Goal: Check status: Check status

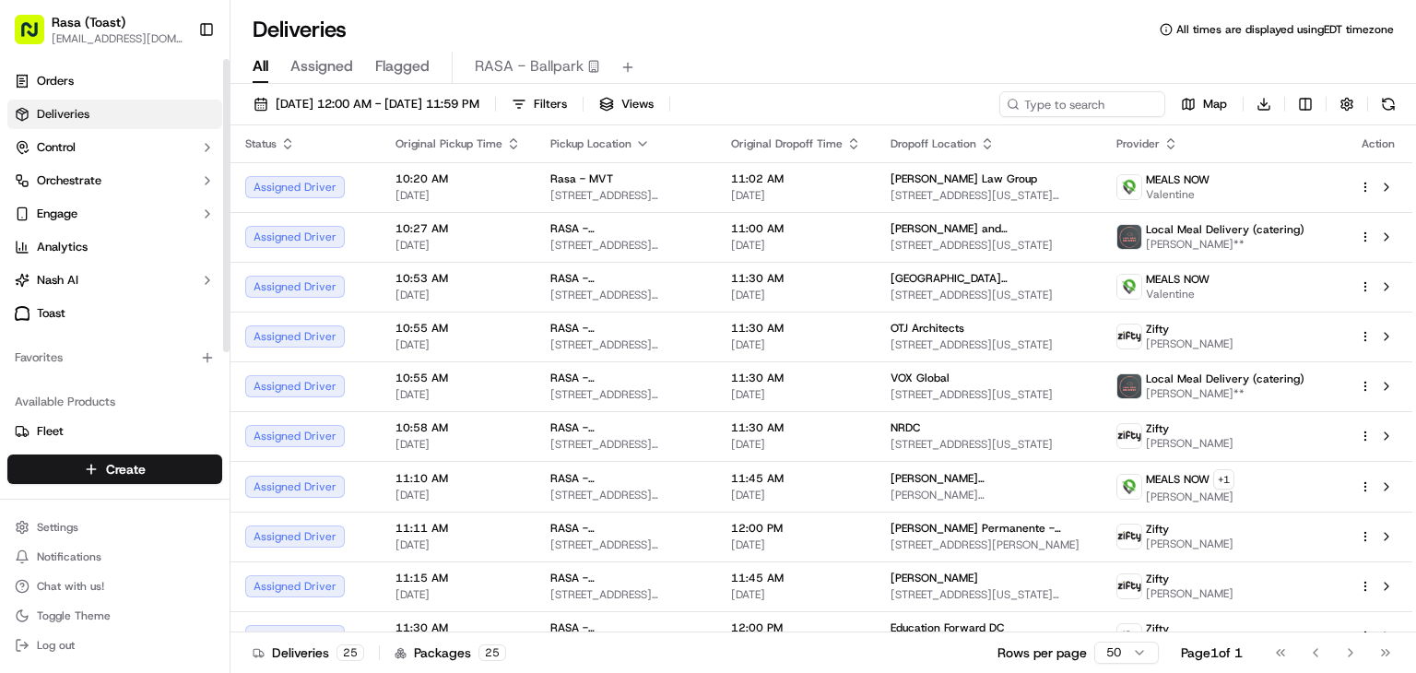
scroll to position [625, 0]
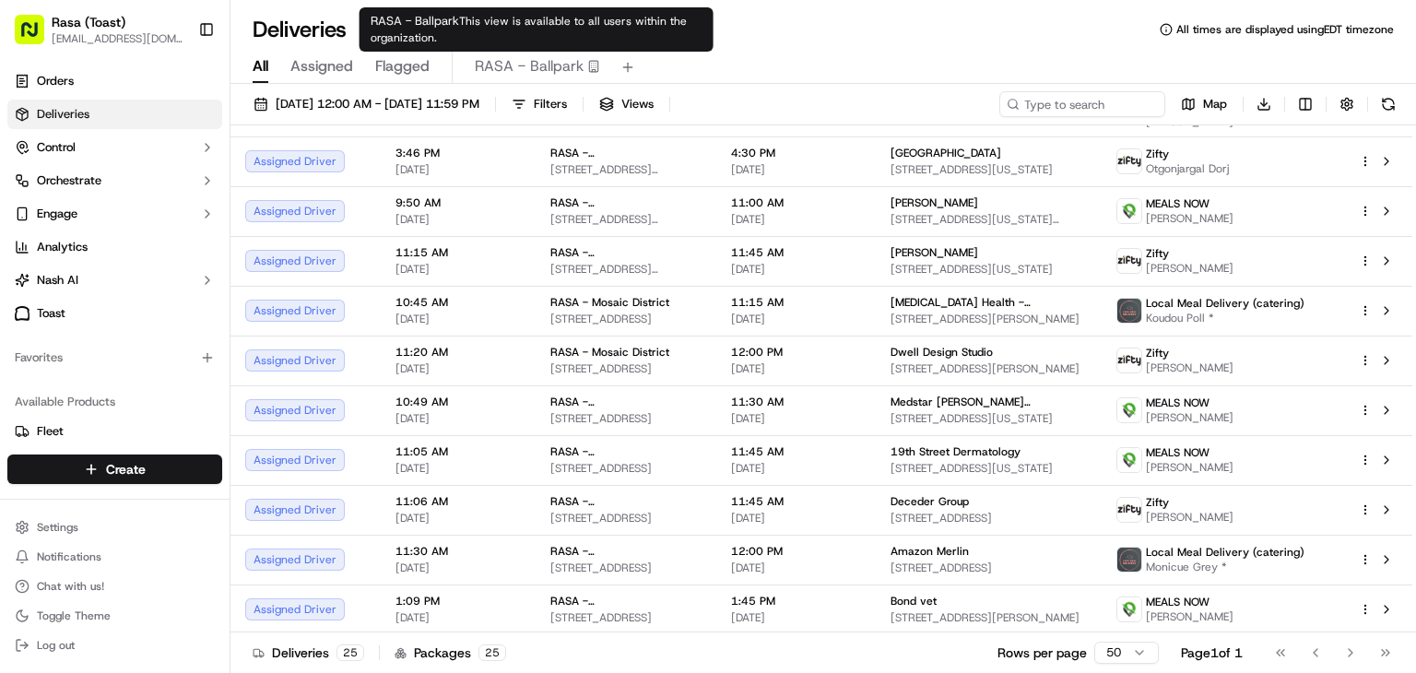
click at [529, 63] on span "RASA - Ballpark" at bounding box center [529, 66] width 109 height 22
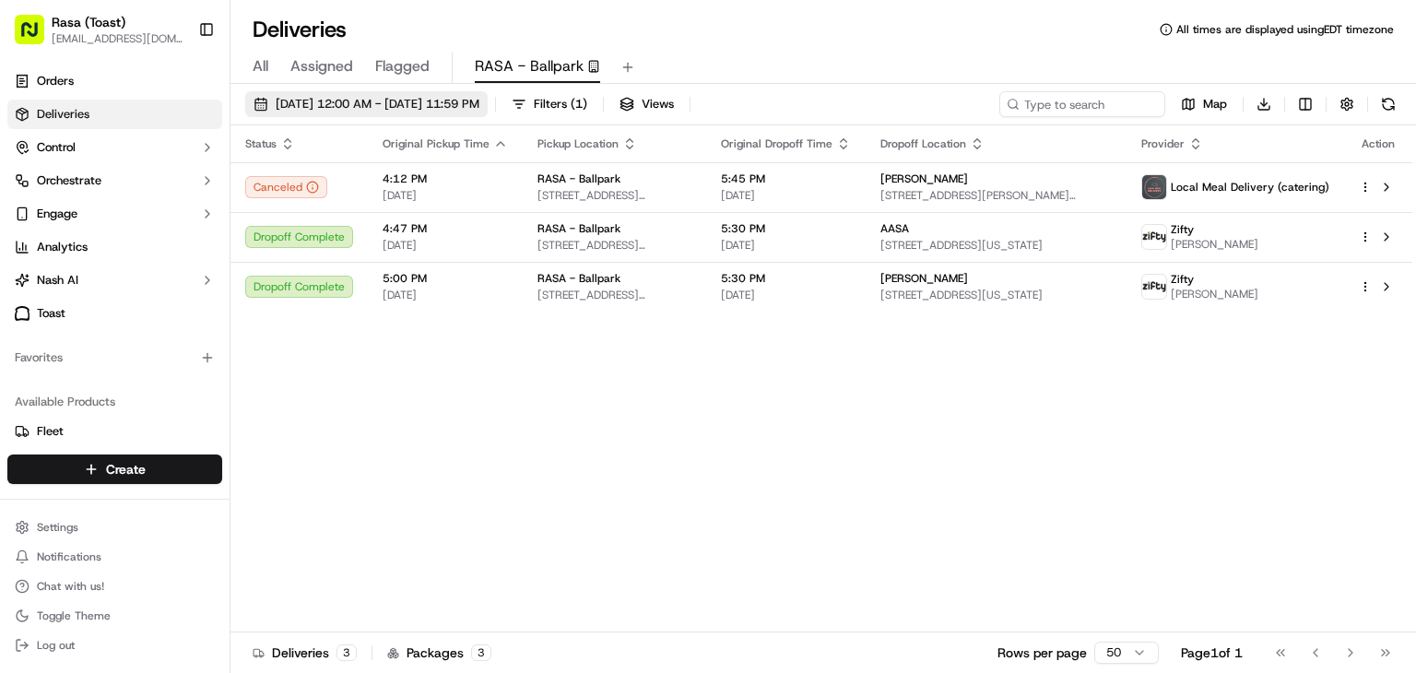
click at [293, 96] on span "[DATE] 12:00 AM - [DATE] 11:59 PM" at bounding box center [378, 104] width 204 height 17
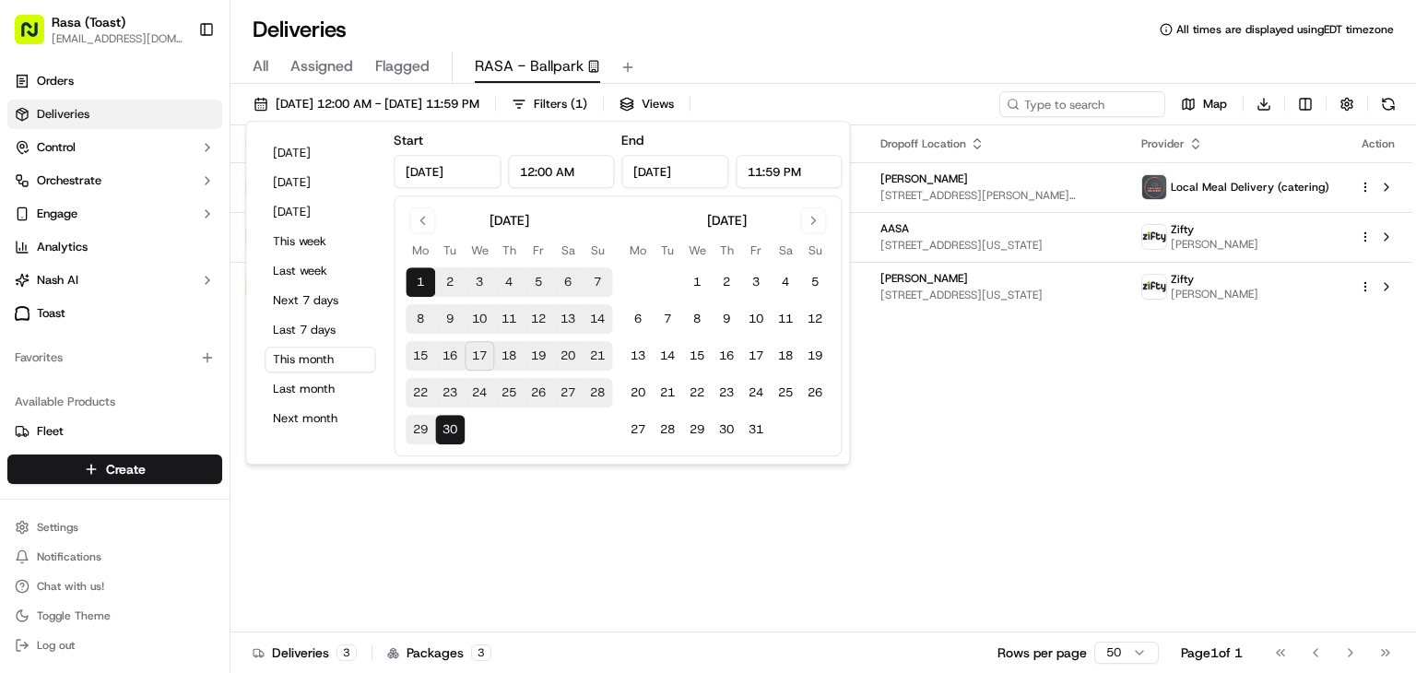
click at [472, 361] on button "17" at bounding box center [479, 355] width 29 height 29
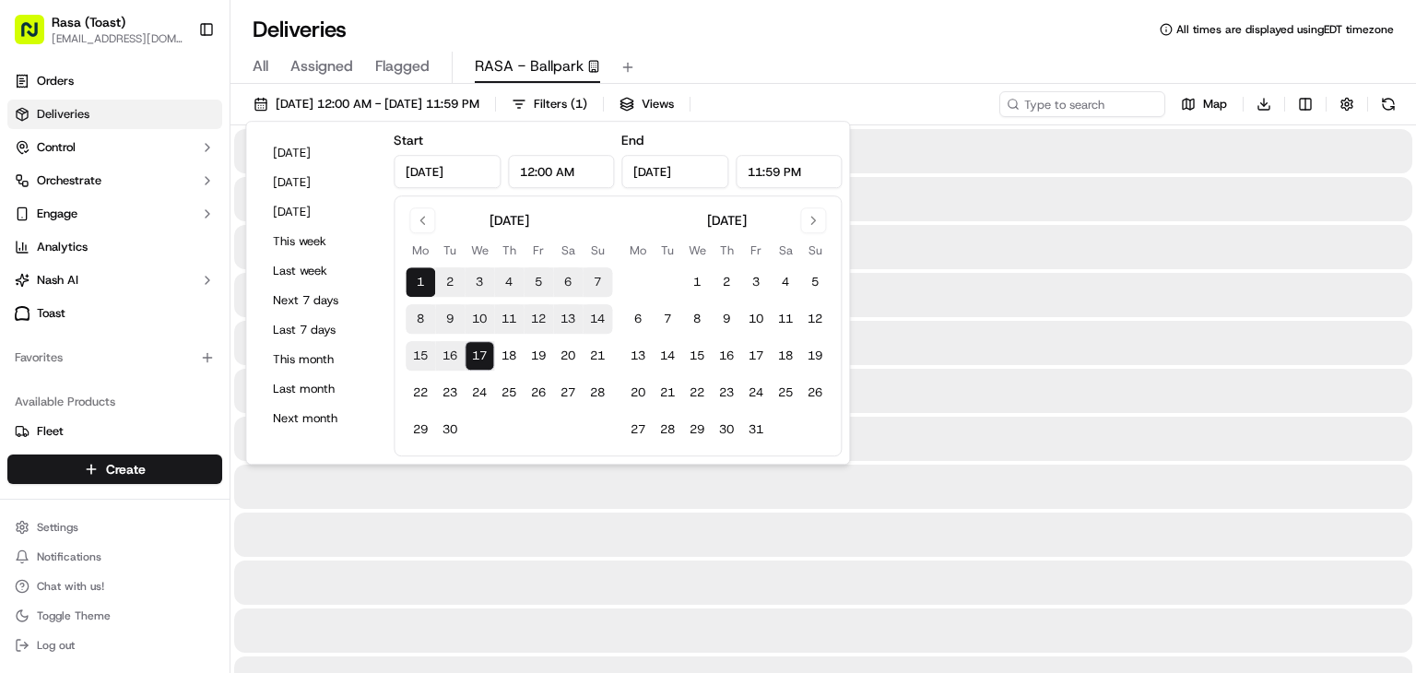
type input "[DATE]"
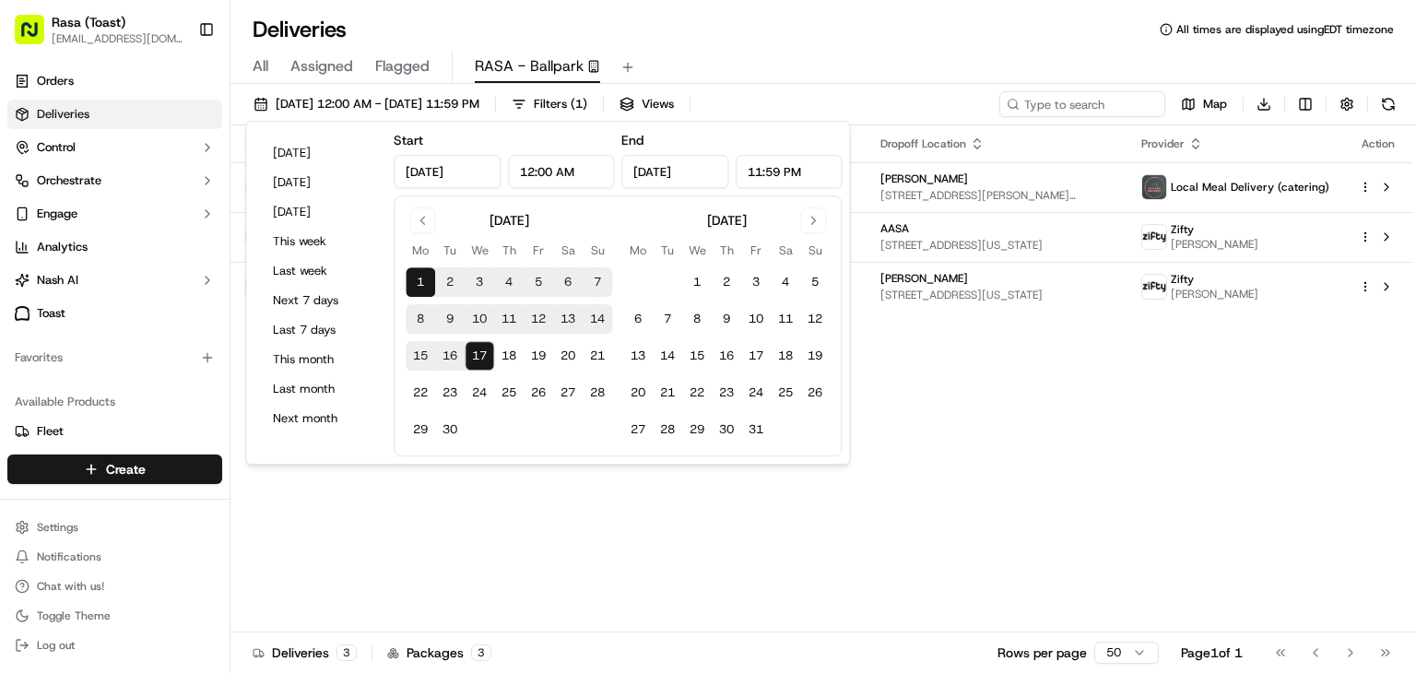
click at [429, 559] on div "Status Original Pickup Time Pickup Location Original Dropoff Time Dropoff Locat…" at bounding box center [821, 378] width 1182 height 507
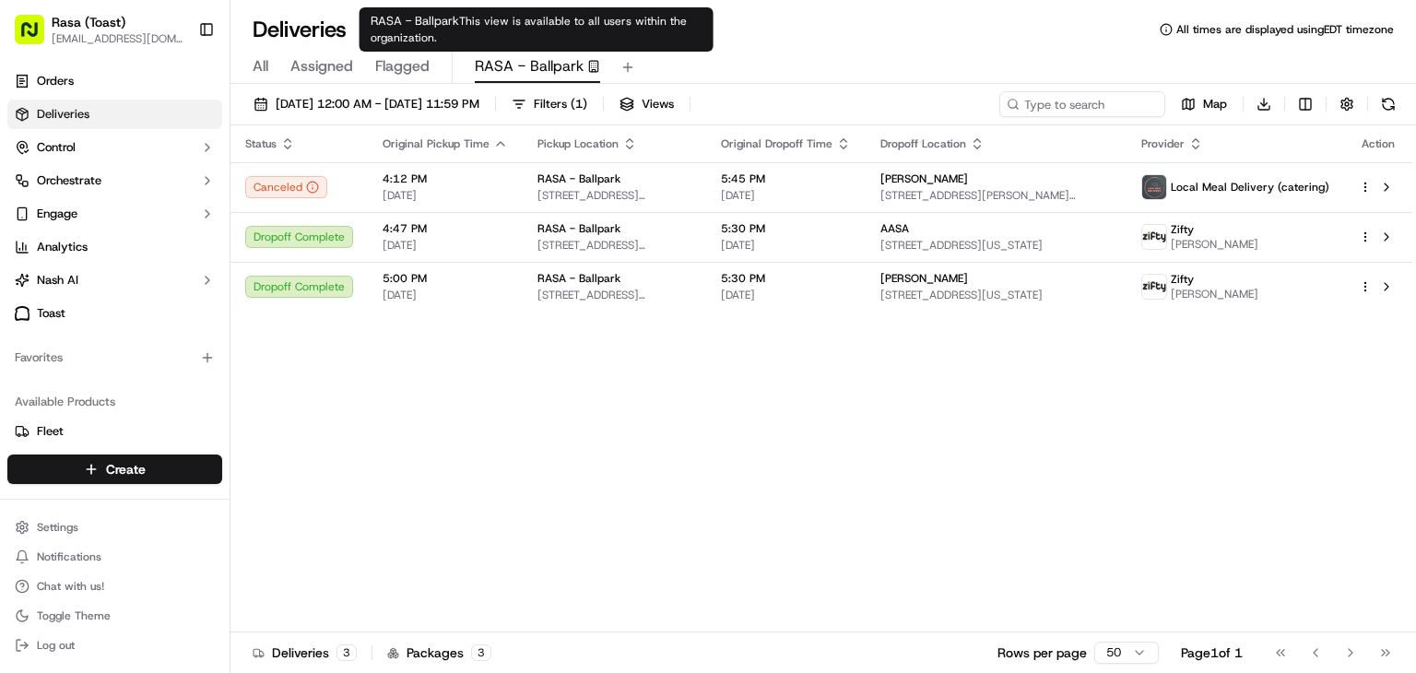
click at [529, 59] on span "RASA - Ballpark" at bounding box center [529, 66] width 109 height 22
click at [592, 67] on icon "button" at bounding box center [593, 66] width 13 height 13
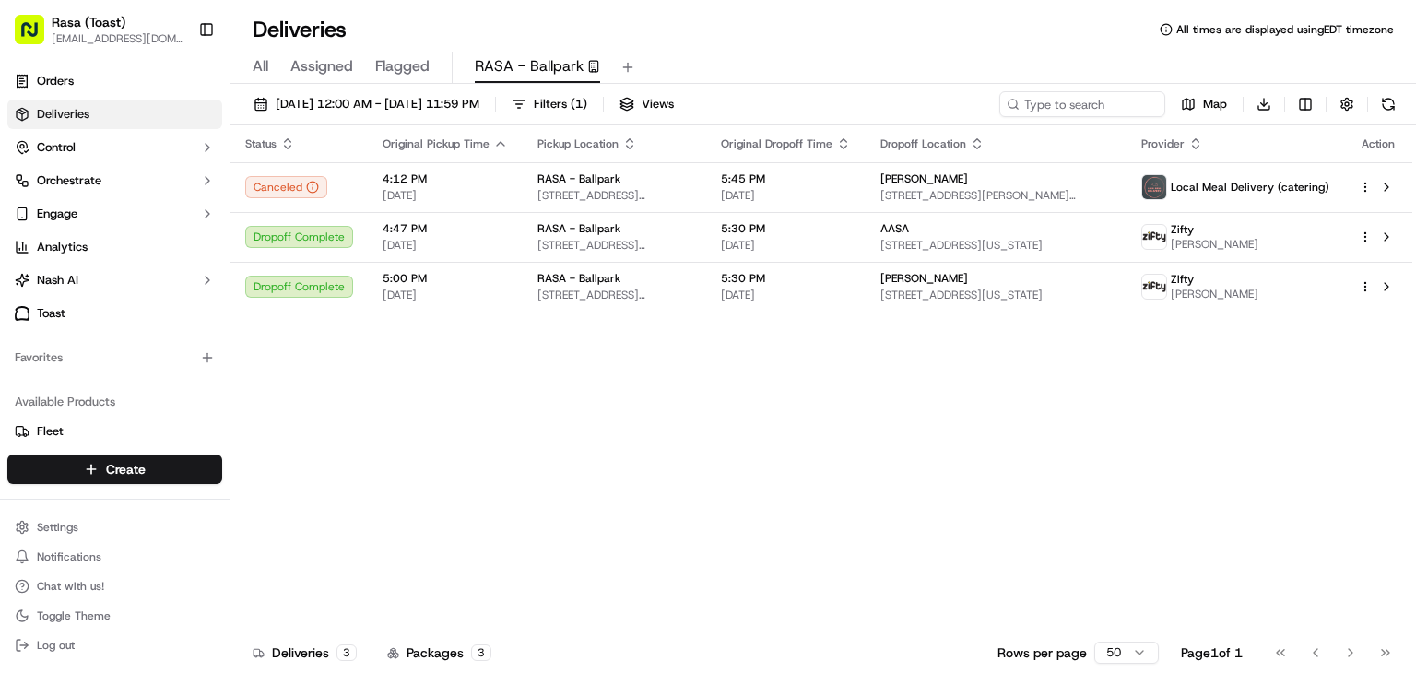
click at [545, 80] on button "RASA - Ballpark" at bounding box center [537, 67] width 125 height 31
click at [624, 62] on button at bounding box center [628, 67] width 26 height 26
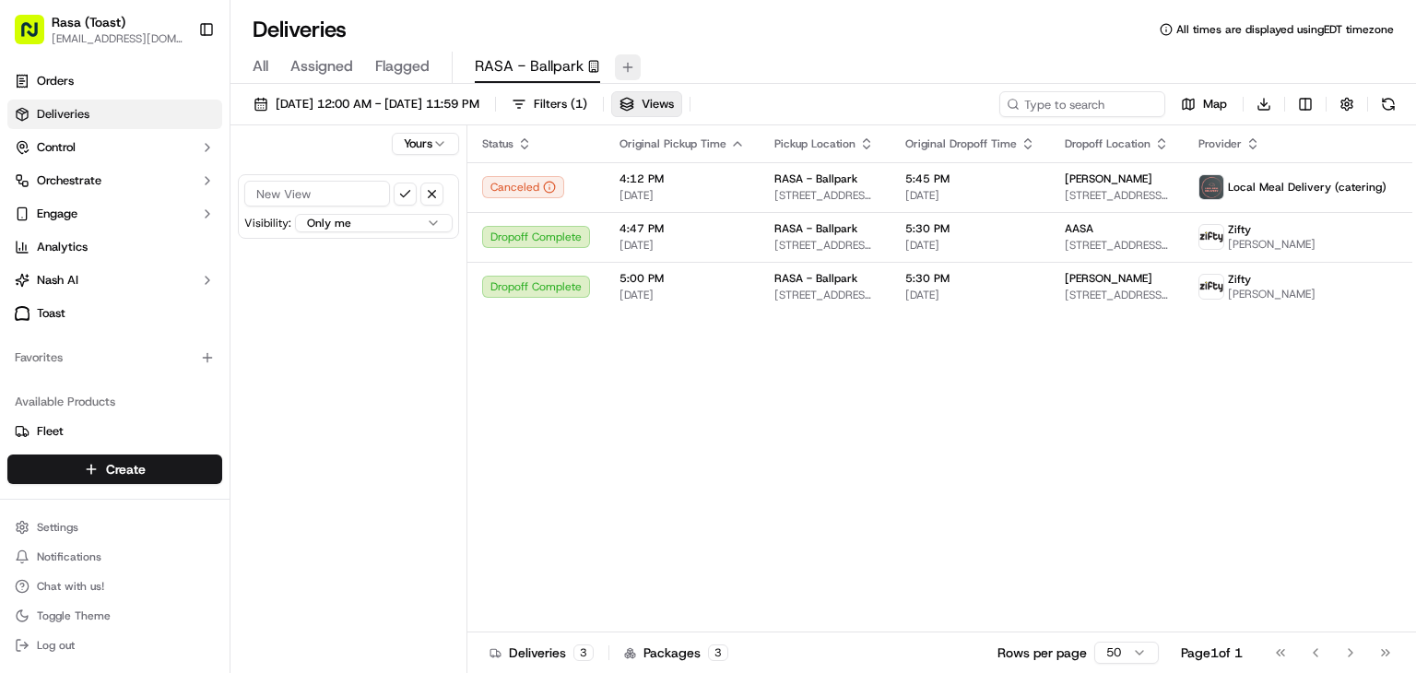
click at [624, 62] on button at bounding box center [628, 67] width 26 height 26
click at [622, 64] on button at bounding box center [628, 67] width 26 height 26
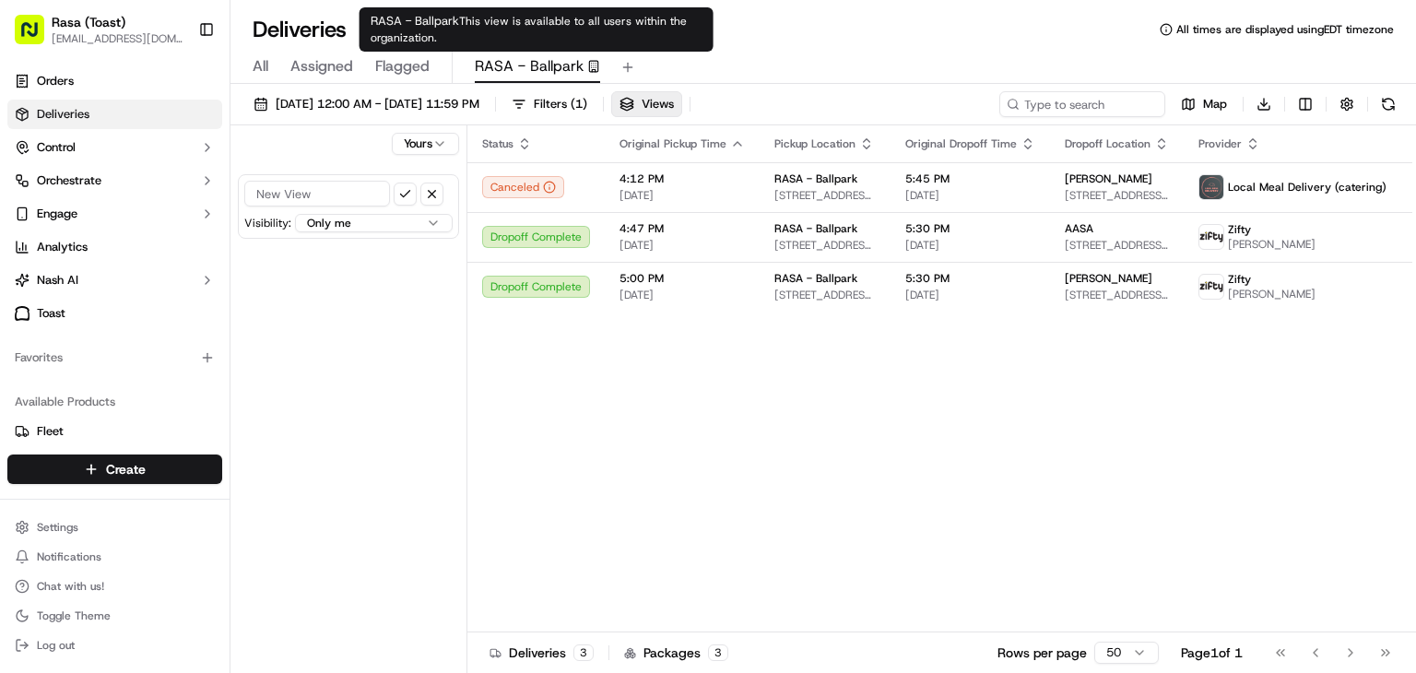
click at [551, 67] on span "RASA - Ballpark" at bounding box center [529, 66] width 109 height 22
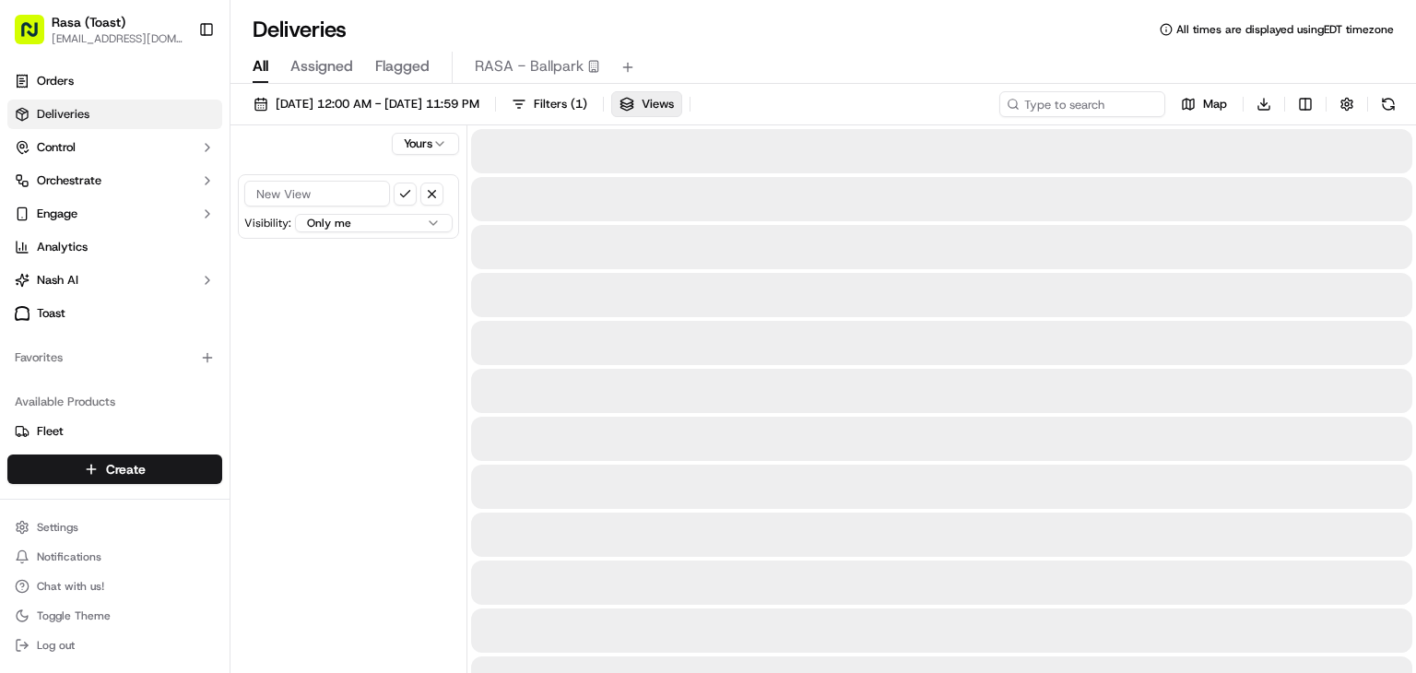
click at [253, 69] on span "All" at bounding box center [261, 66] width 16 height 22
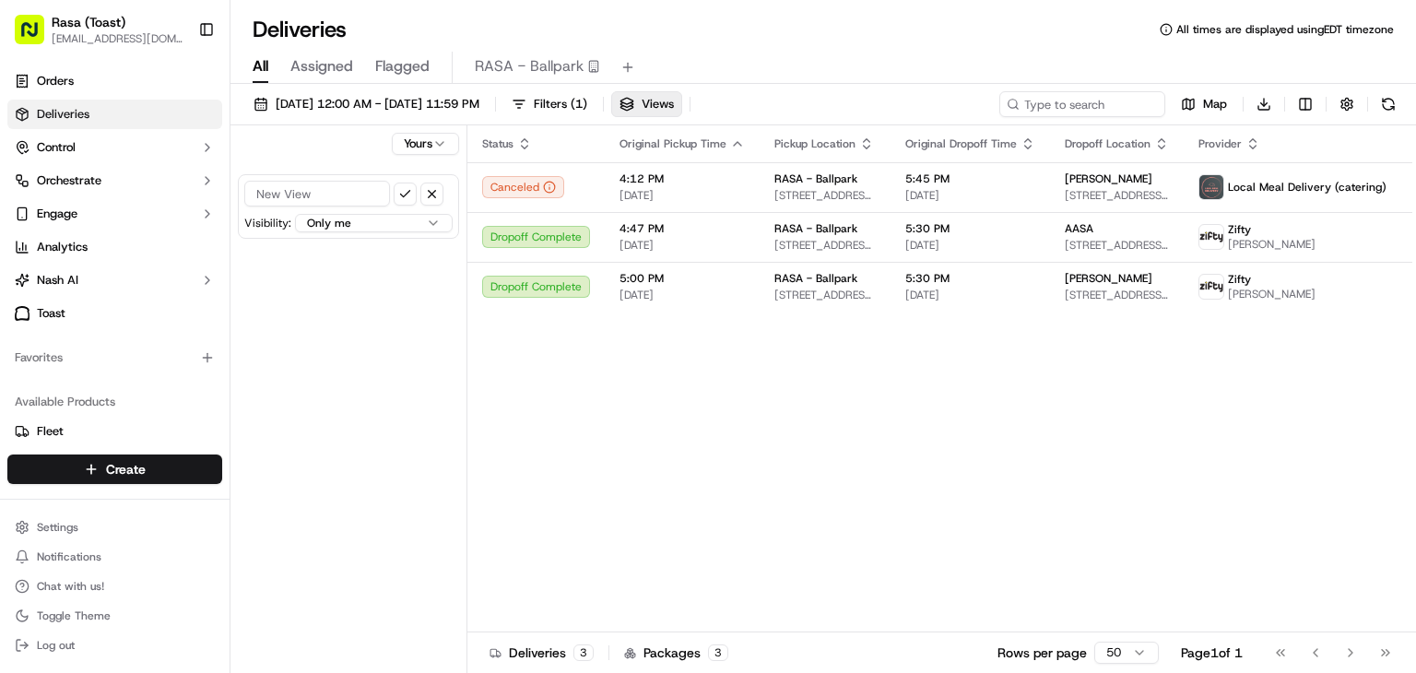
click at [253, 69] on span "All" at bounding box center [261, 66] width 16 height 22
click at [293, 73] on span "Assigned" at bounding box center [321, 66] width 63 height 22
click at [259, 65] on span "All" at bounding box center [261, 66] width 16 height 22
click at [827, 143] on span "Pickup Location" at bounding box center [814, 143] width 81 height 15
click at [863, 144] on icon "button" at bounding box center [866, 143] width 15 height 15
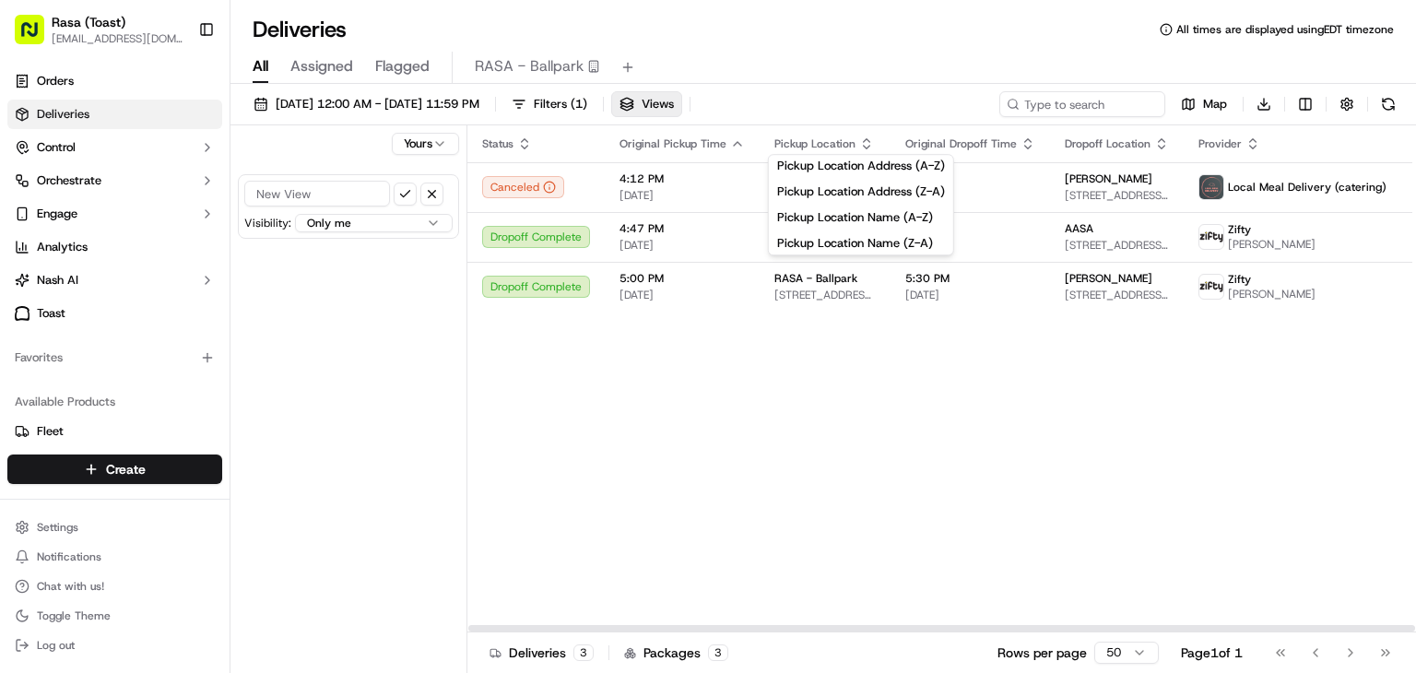
click at [671, 564] on div "Status Original Pickup Time Pickup Location Original Dropoff Time Dropoff Locat…" at bounding box center [968, 378] width 1002 height 507
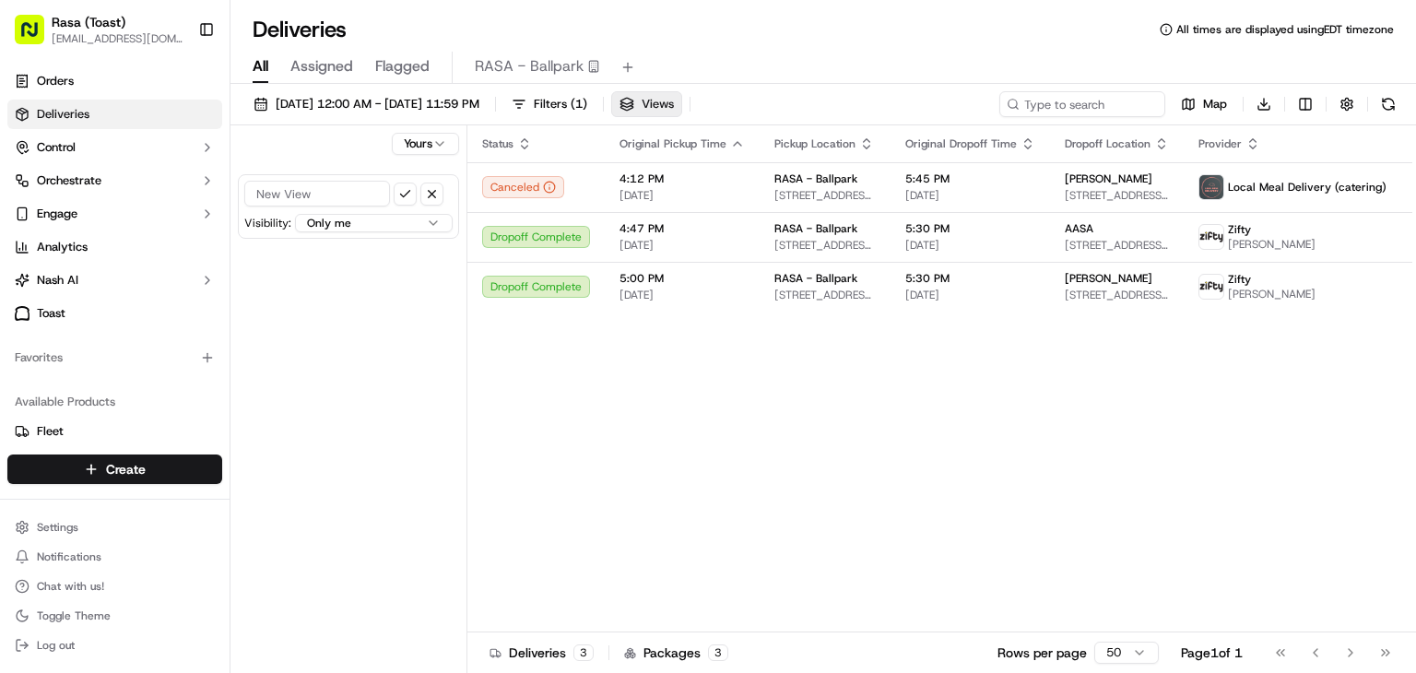
click at [674, 98] on span "Views" at bounding box center [657, 104] width 32 height 17
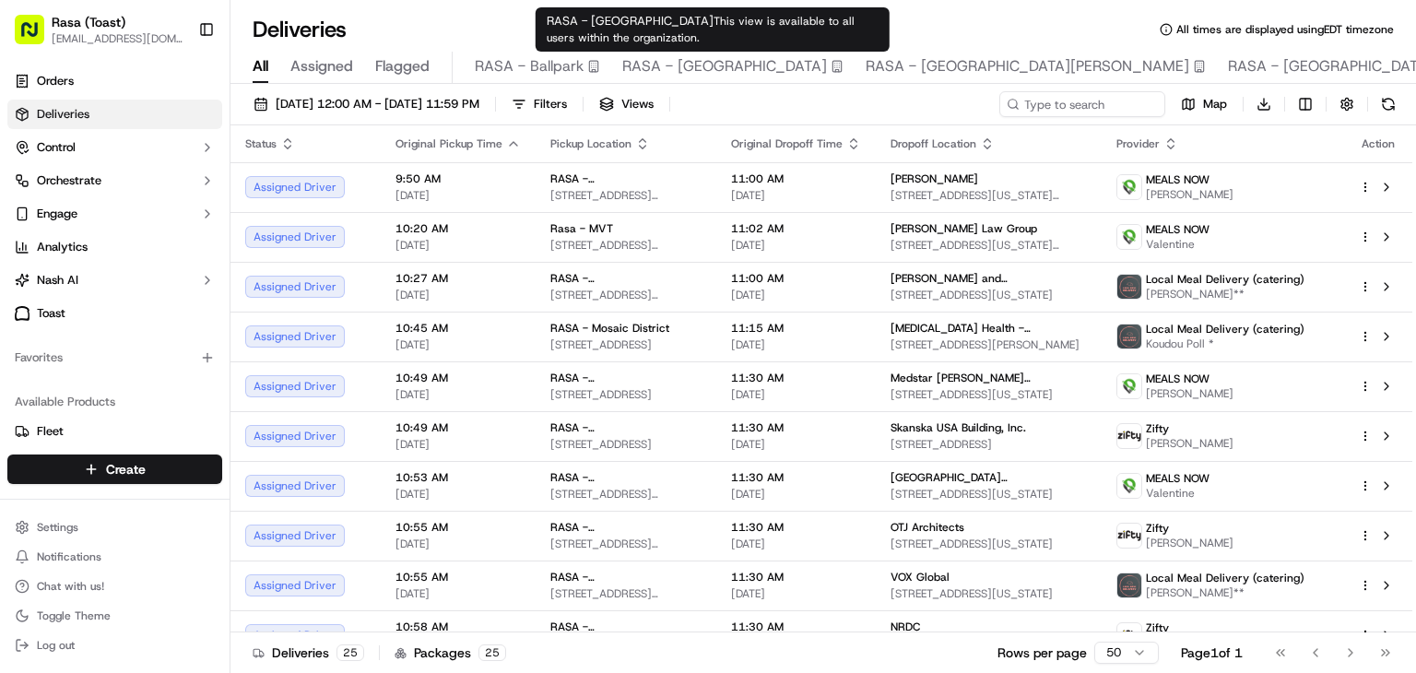
click at [668, 64] on span "RASA - [GEOGRAPHIC_DATA]" at bounding box center [724, 66] width 205 height 22
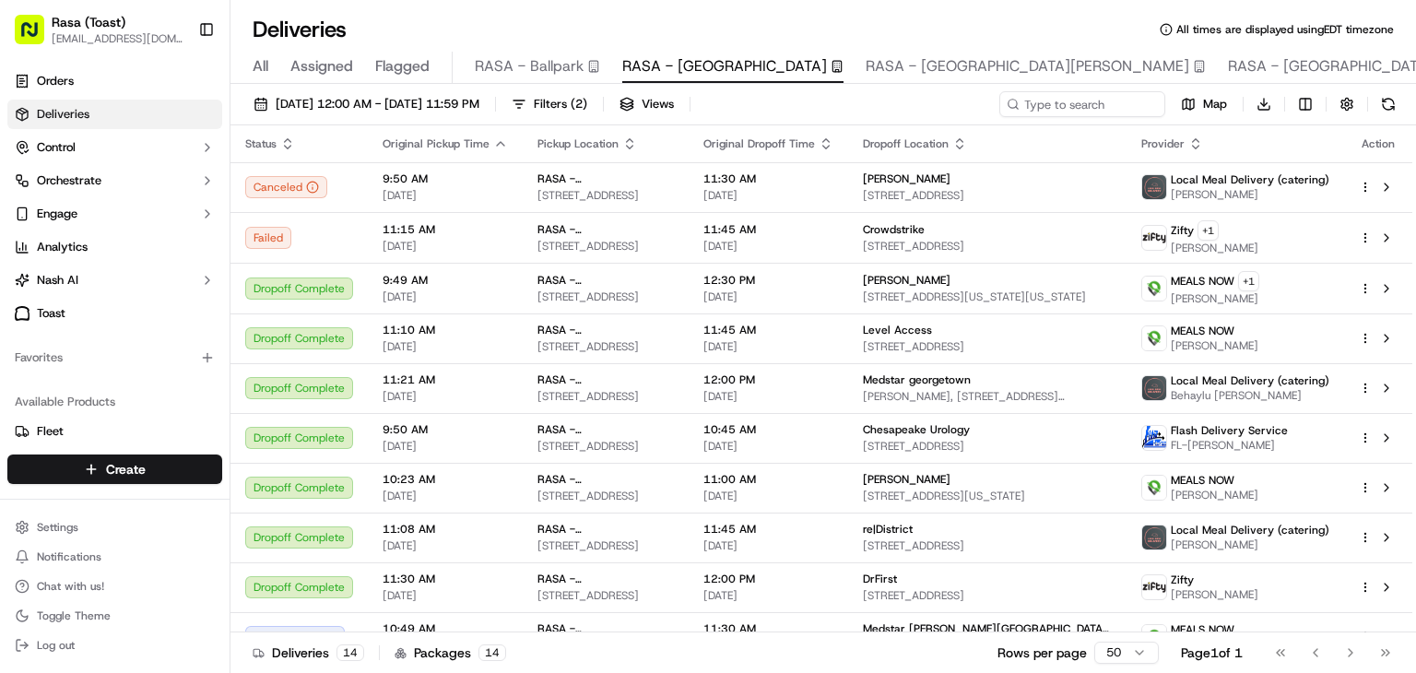
click at [257, 62] on span "All" at bounding box center [261, 66] width 16 height 22
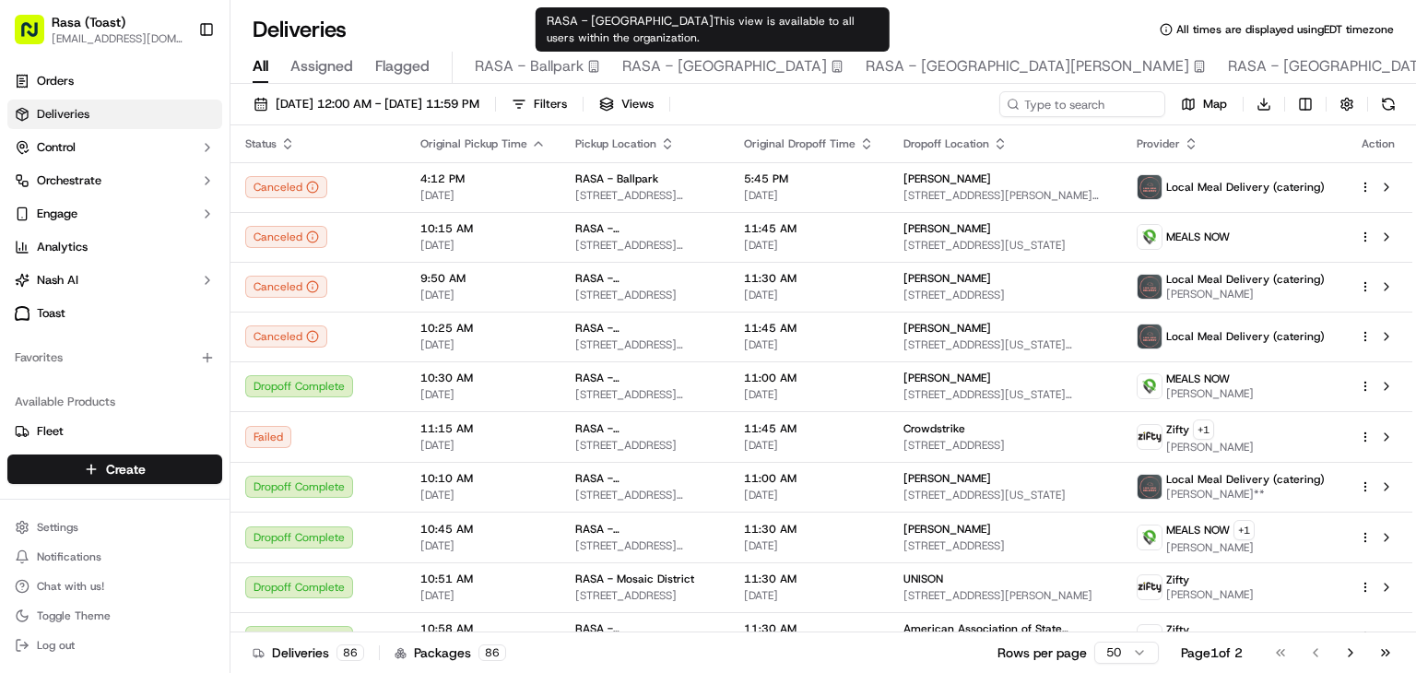
click at [666, 65] on span "RASA - [GEOGRAPHIC_DATA]" at bounding box center [724, 66] width 205 height 22
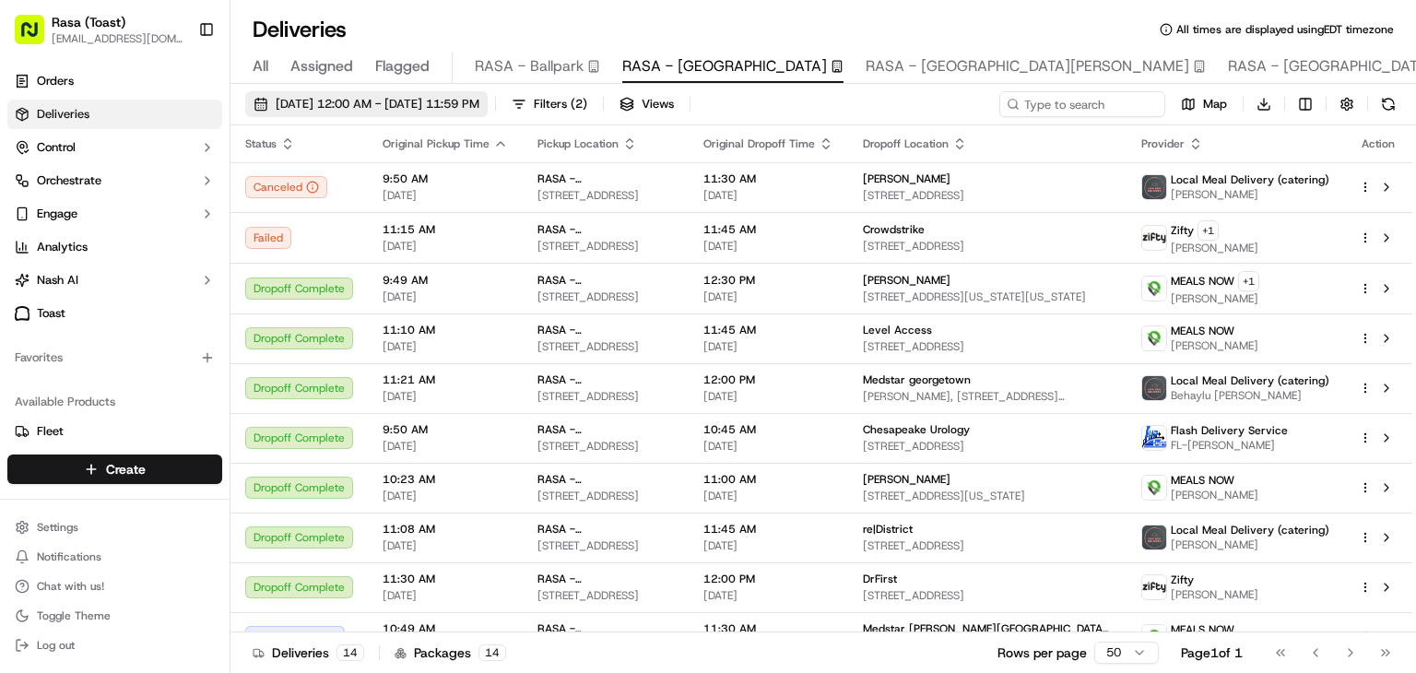
click at [277, 103] on span "[DATE] 12:00 AM - [DATE] 11:59 PM" at bounding box center [378, 104] width 204 height 17
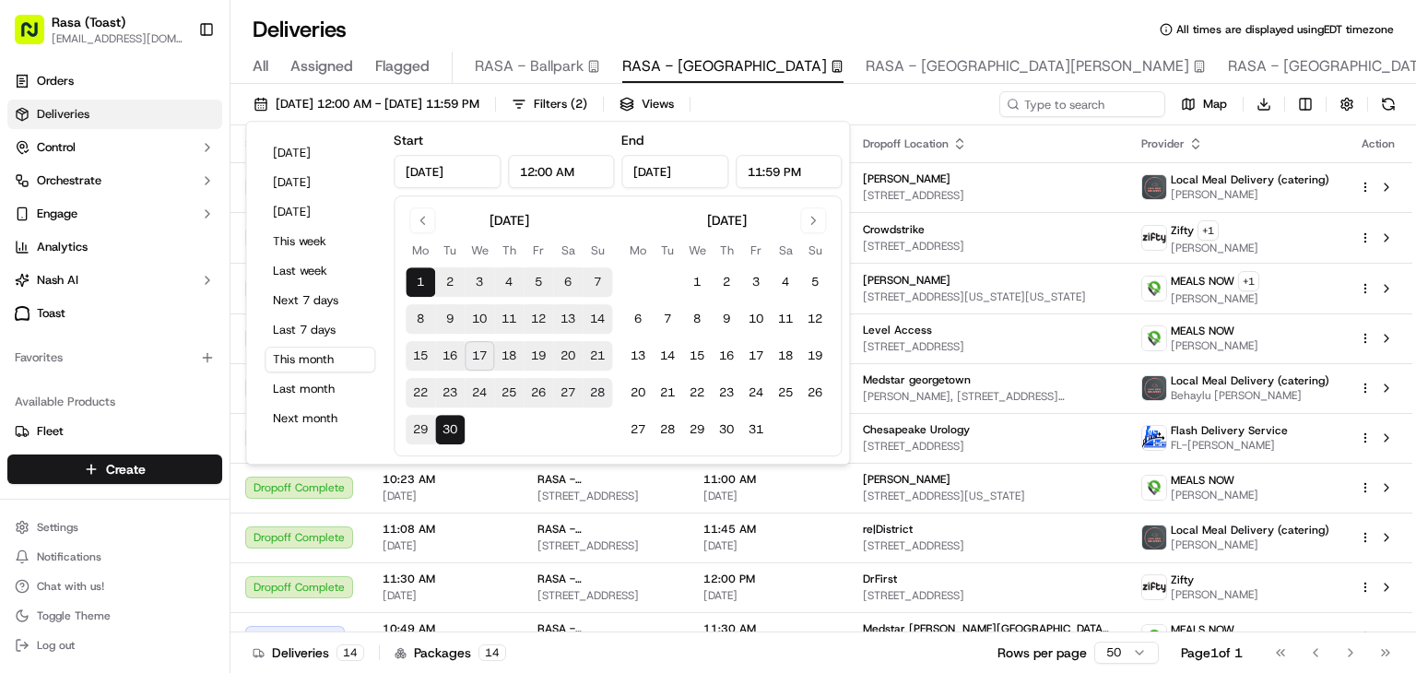
click at [481, 359] on button "17" at bounding box center [479, 355] width 29 height 29
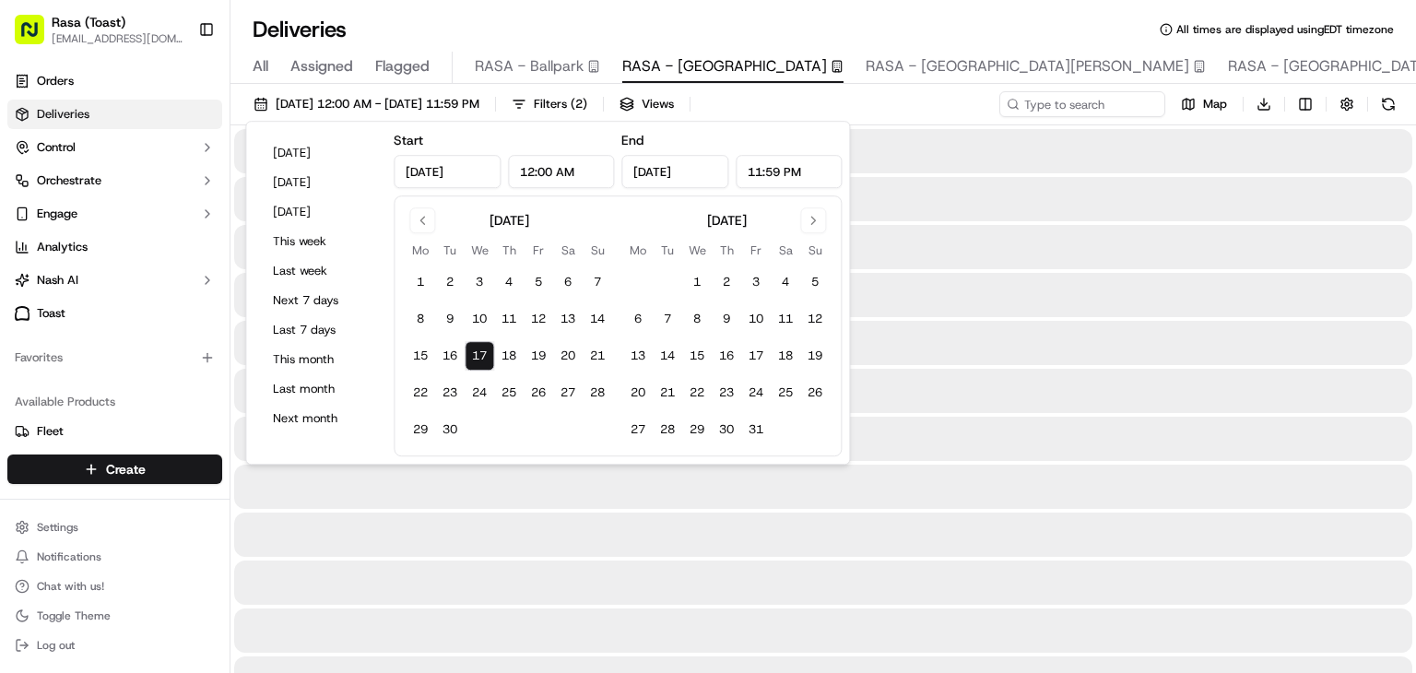
type input "[DATE]"
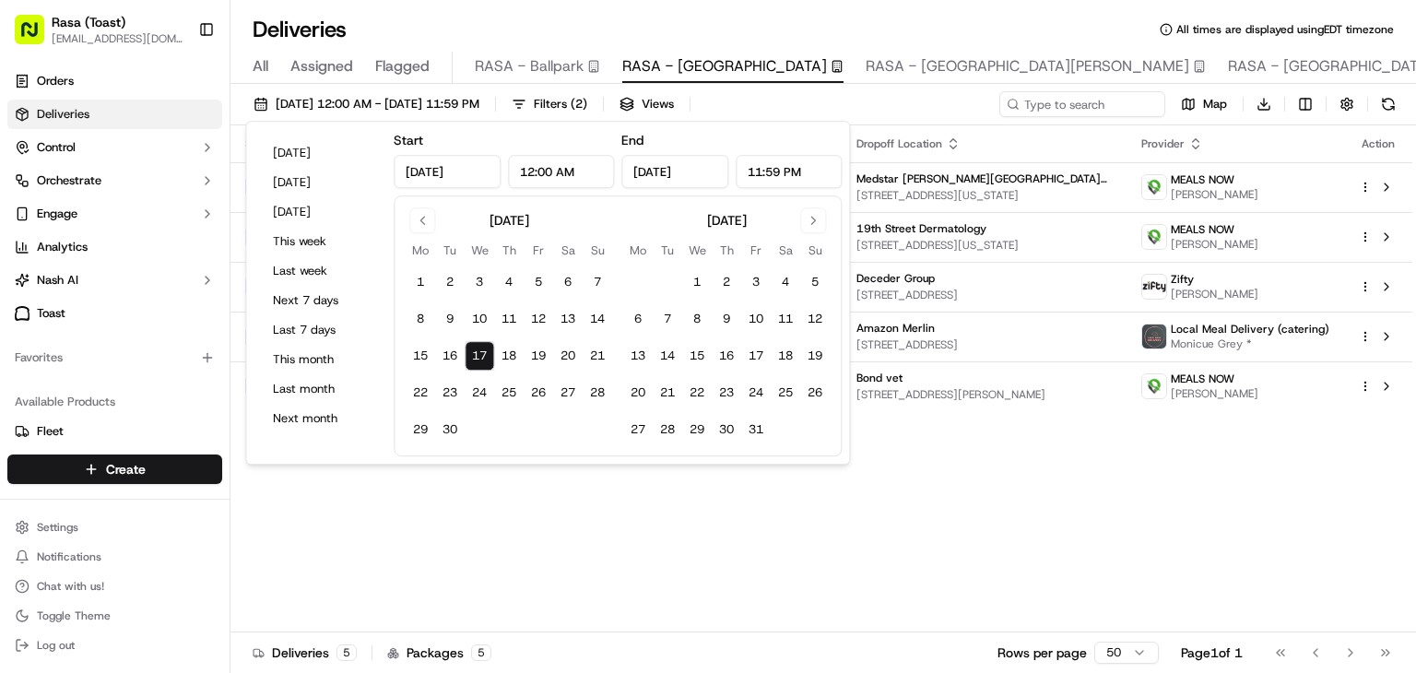
click at [447, 521] on div "Status Original Pickup Time Pickup Location Original Dropoff Time Dropoff Locat…" at bounding box center [821, 378] width 1182 height 507
